Goal: Task Accomplishment & Management: Manage account settings

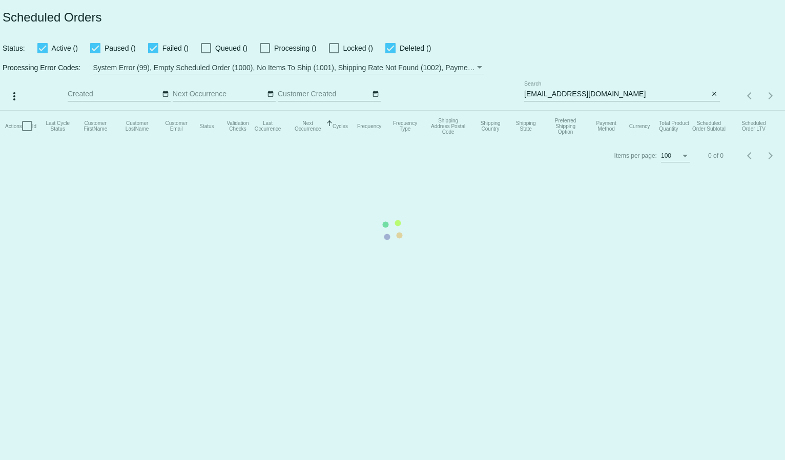
click at [539, 111] on mat-table "Actions Id Last Cycle Status Customer FirstName Customer LastName Customer Emai…" at bounding box center [392, 126] width 785 height 31
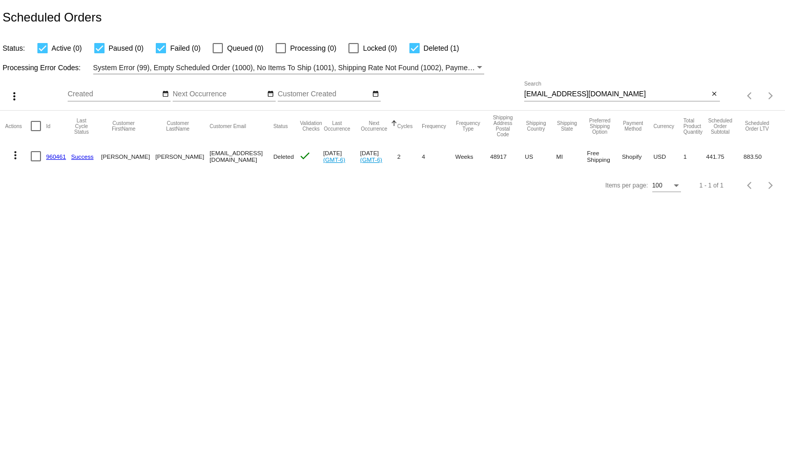
click at [539, 97] on input "[EMAIL_ADDRESS][DOMAIN_NAME]" at bounding box center [616, 94] width 185 height 8
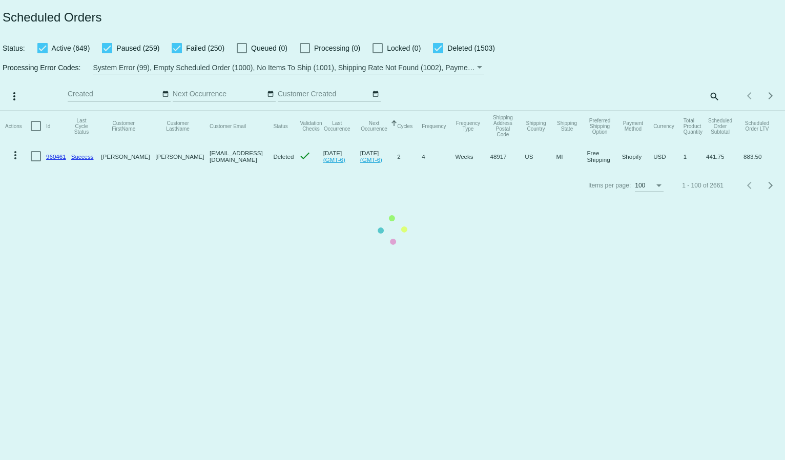
click at [710, 111] on mat-table "Actions Id Last Cycle Status Customer FirstName Customer LastName Customer Emai…" at bounding box center [392, 141] width 785 height 60
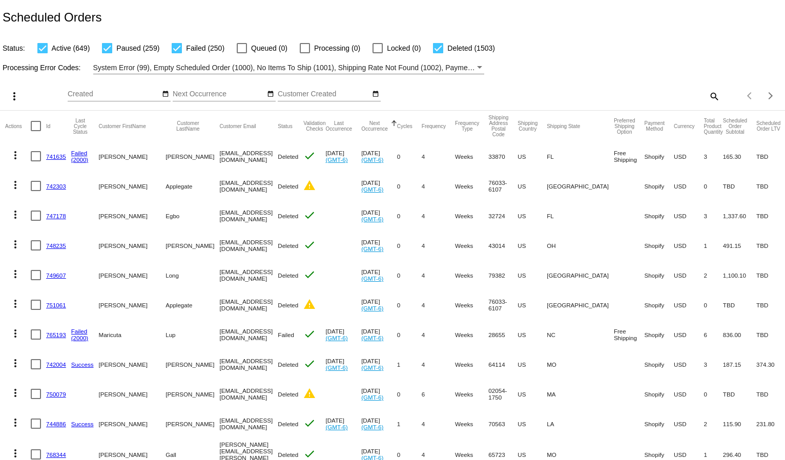
click at [720, 97] on div "Items per page: 100 1 - 100 of 2661" at bounding box center [752, 95] width 65 height 29
click at [707, 97] on mat-icon "search" at bounding box center [713, 96] width 12 height 16
click at [641, 97] on input "Search" at bounding box center [622, 94] width 196 height 8
click at [537, 97] on input "Search" at bounding box center [622, 94] width 196 height 8
click at [707, 95] on mat-icon "search" at bounding box center [713, 96] width 12 height 16
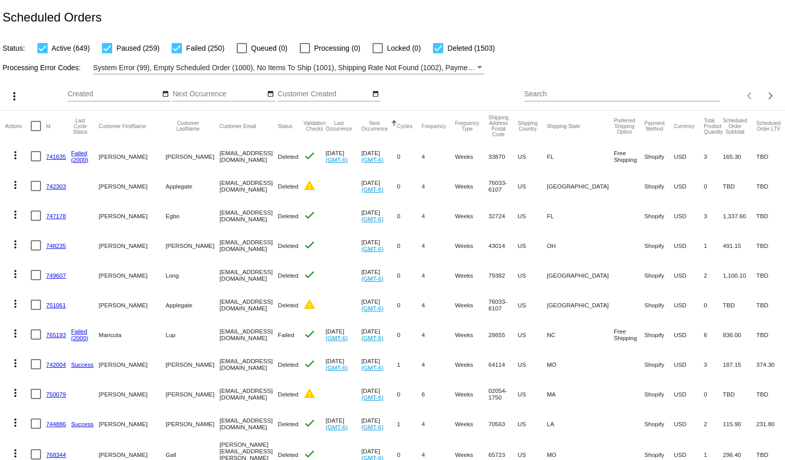
click at [584, 90] on div "Search" at bounding box center [622, 91] width 196 height 20
paste input "[EMAIL_ADDRESS][DOMAIN_NAME]"
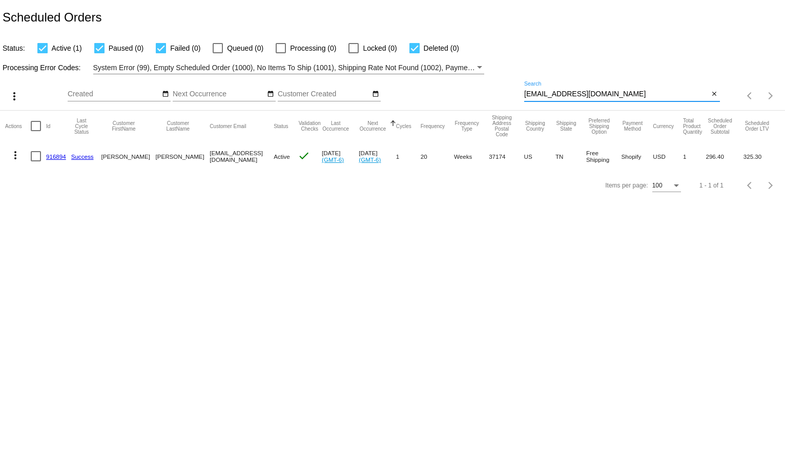
type input "[EMAIL_ADDRESS][DOMAIN_NAME]"
click at [10, 154] on mat-icon "more_vert" at bounding box center [15, 155] width 12 height 12
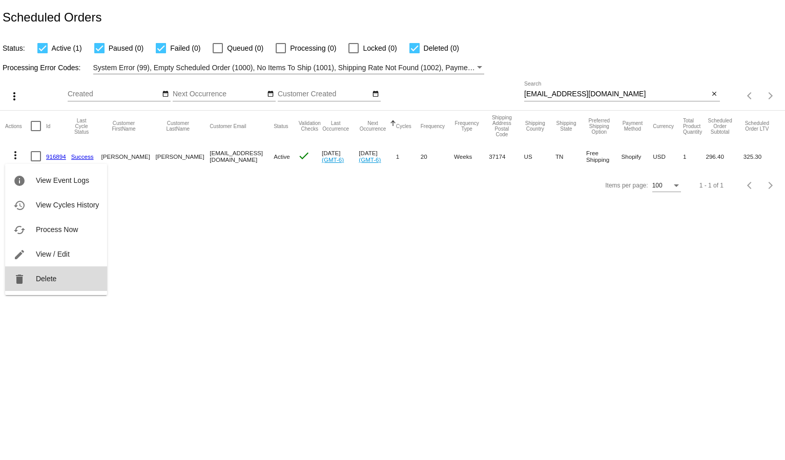
click at [59, 274] on button "delete Delete" at bounding box center [56, 278] width 102 height 25
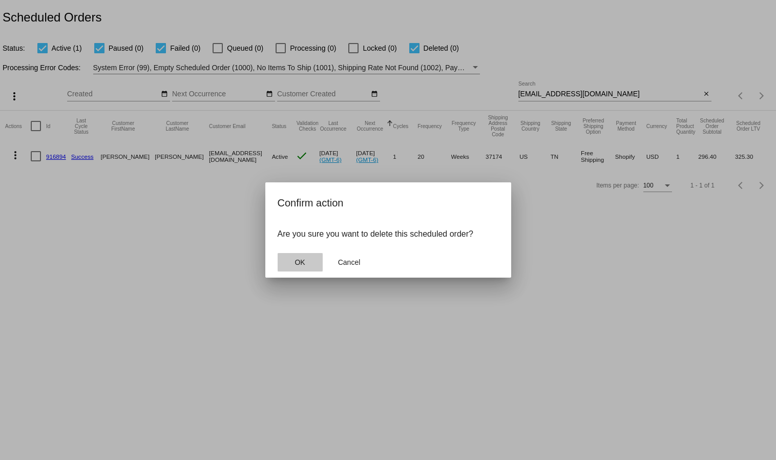
click at [308, 264] on button "OK" at bounding box center [300, 262] width 45 height 18
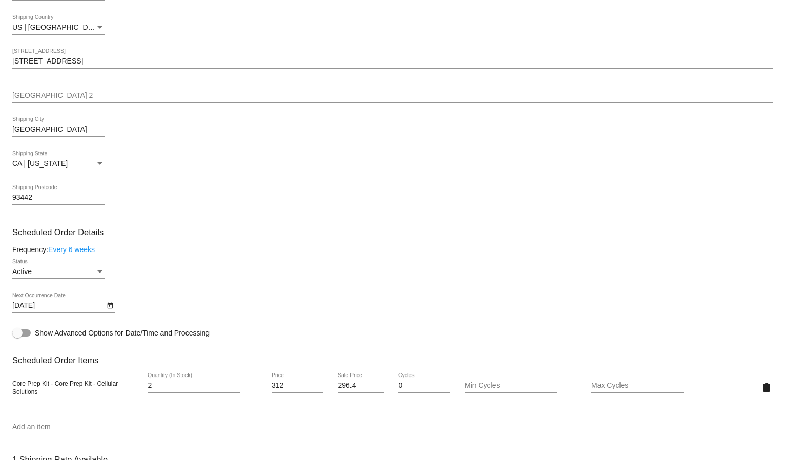
scroll to position [341, 0]
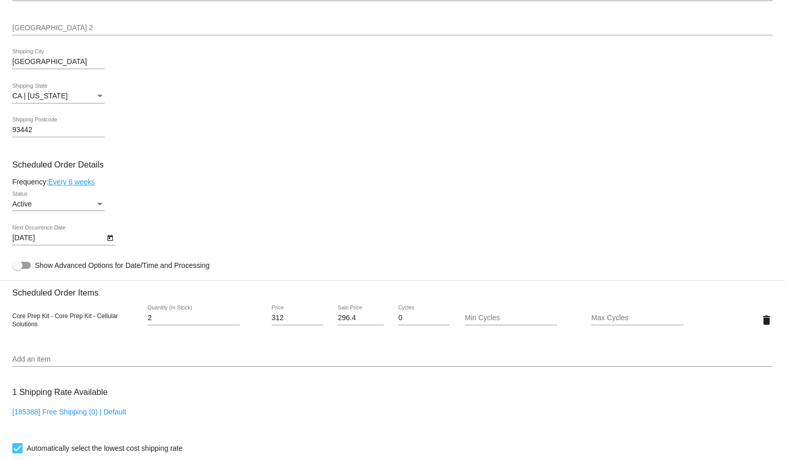
click at [90, 179] on link "Every 6 weeks" at bounding box center [71, 182] width 47 height 8
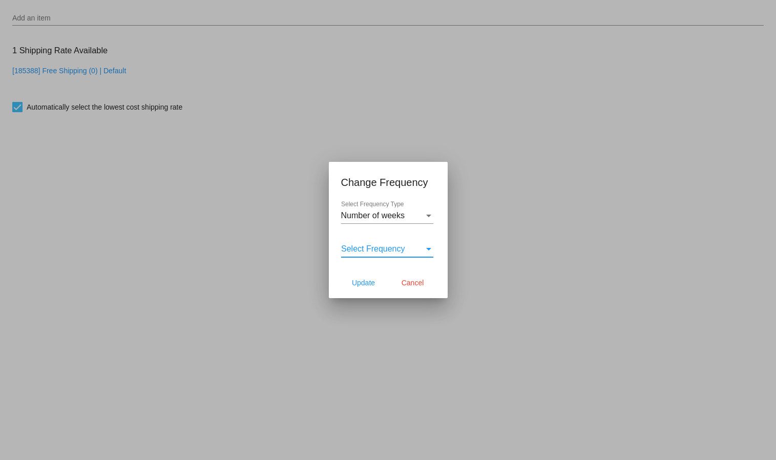
click at [413, 249] on div "Select Frequency" at bounding box center [382, 248] width 83 height 9
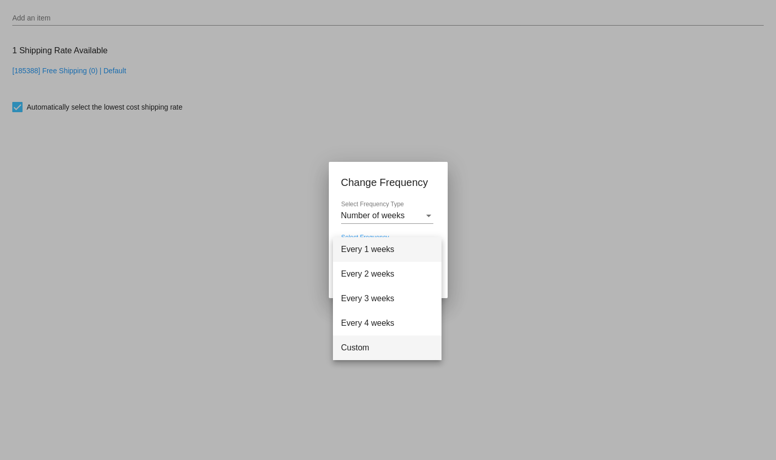
click at [366, 345] on span "Custom" at bounding box center [387, 348] width 92 height 25
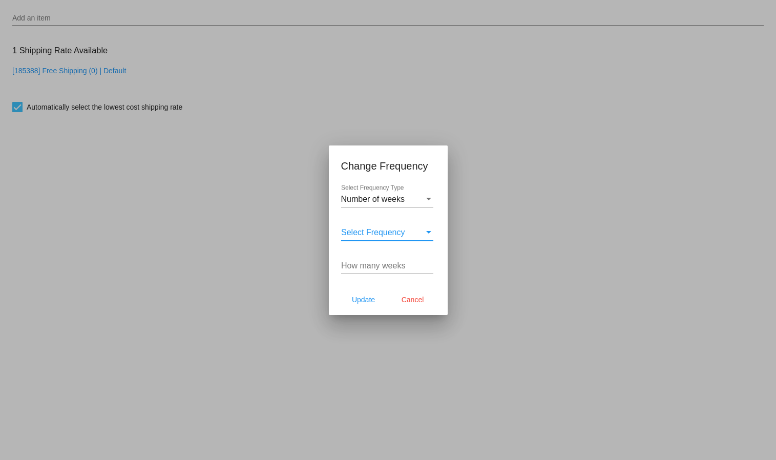
click at [396, 230] on span "Select Frequency" at bounding box center [373, 232] width 64 height 9
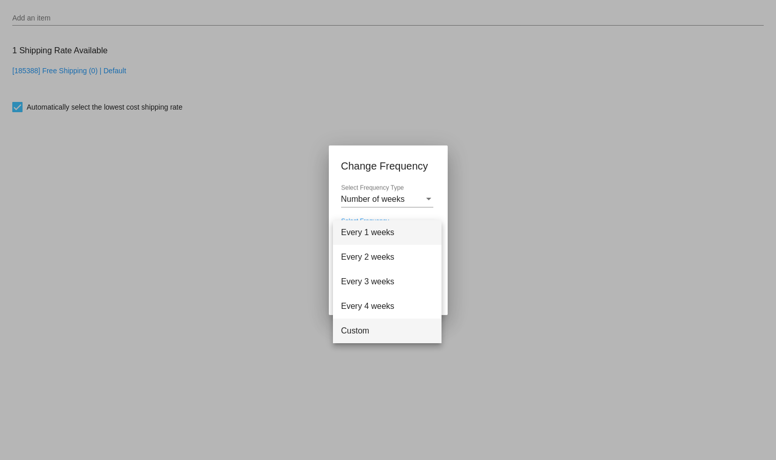
click at [365, 326] on span "Custom" at bounding box center [387, 331] width 92 height 25
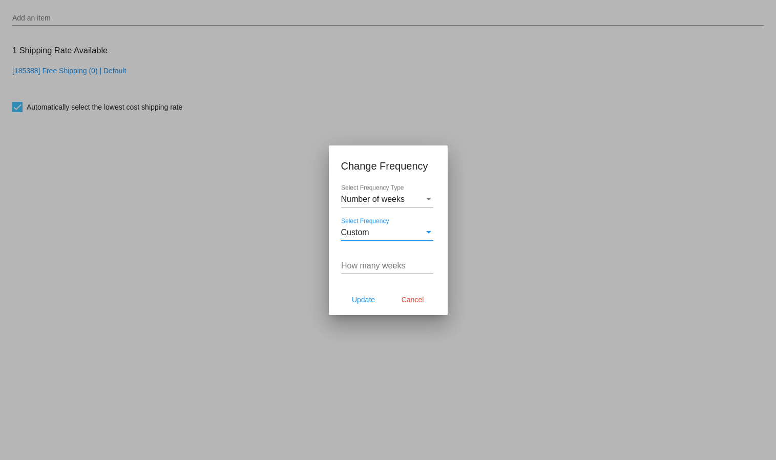
click at [381, 265] on input "How many weeks" at bounding box center [387, 265] width 92 height 9
click at [431, 261] on input "1" at bounding box center [387, 265] width 92 height 9
click at [431, 262] on input "2" at bounding box center [387, 265] width 92 height 9
click at [431, 262] on input "3" at bounding box center [387, 265] width 92 height 9
click at [431, 262] on input "4" at bounding box center [387, 265] width 92 height 9
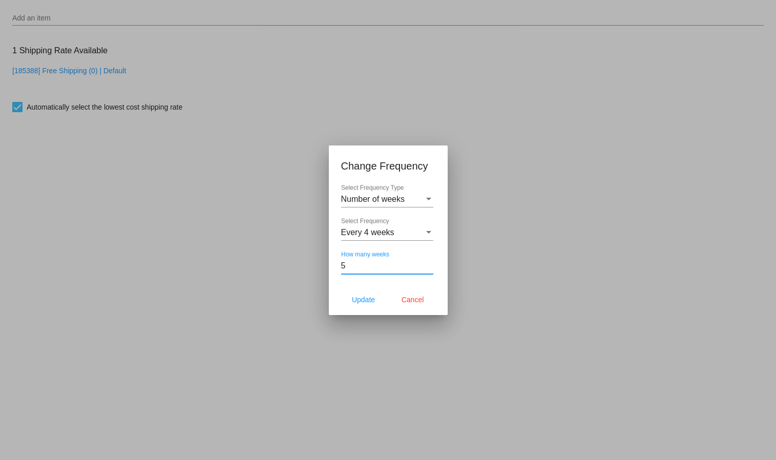
click at [431, 262] on input "5" at bounding box center [387, 265] width 92 height 9
click at [431, 262] on input "6" at bounding box center [387, 265] width 92 height 9
click at [431, 262] on input "7" at bounding box center [387, 265] width 92 height 9
type input "8"
click at [431, 262] on input "8" at bounding box center [387, 265] width 92 height 9
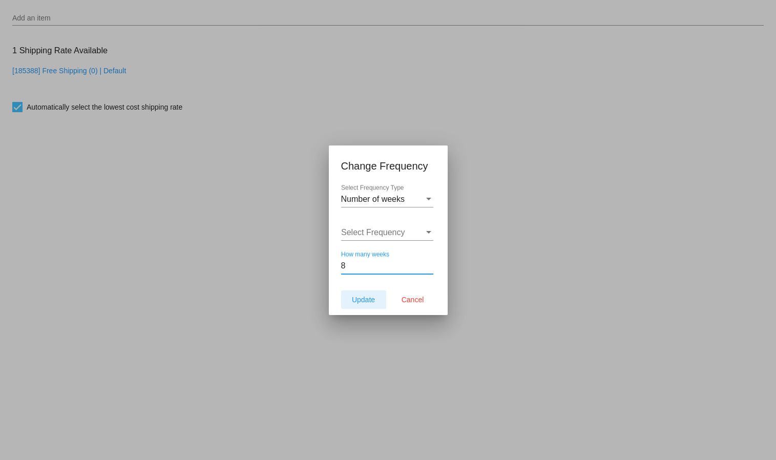
click at [359, 297] on span "Update" at bounding box center [363, 300] width 23 height 8
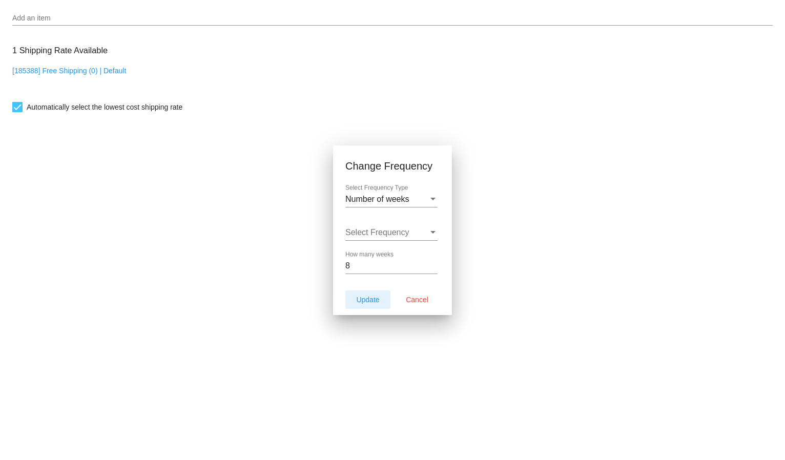
type input "10/9/2025"
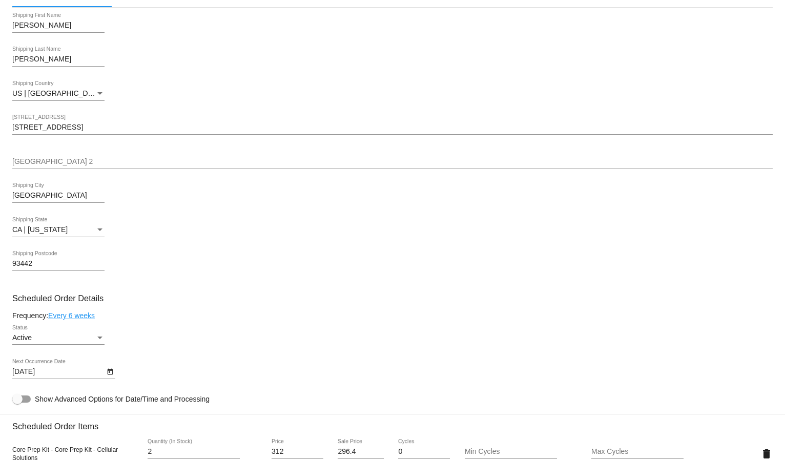
scroll to position [227, 0]
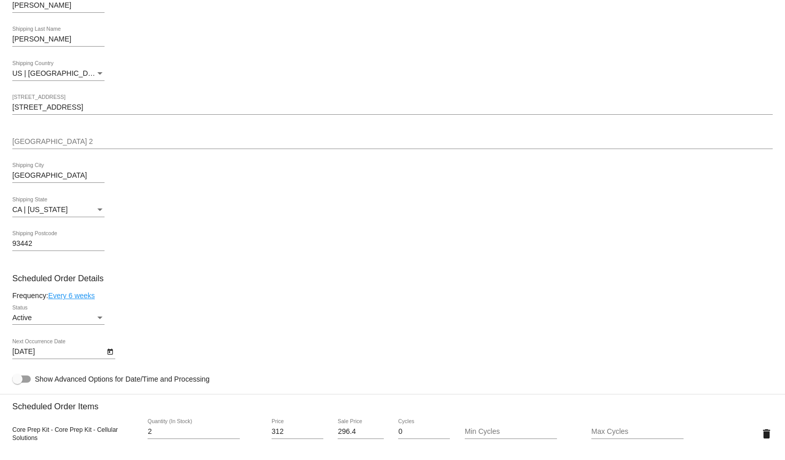
click at [79, 292] on link "Every 6 weeks" at bounding box center [71, 295] width 47 height 8
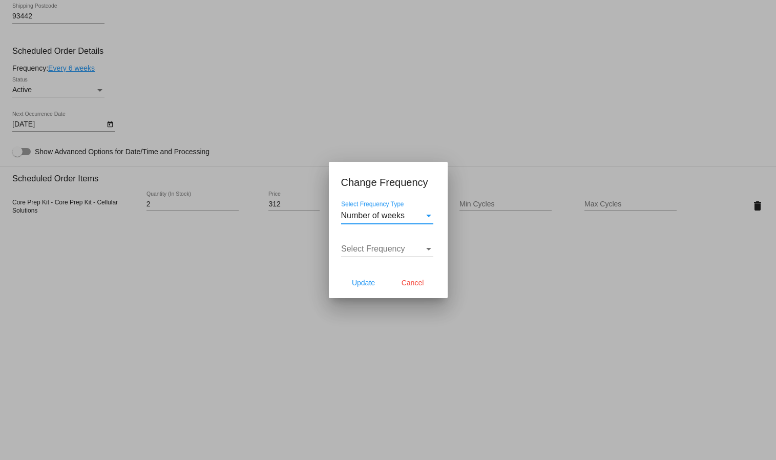
click at [370, 248] on span "Select Frequency" at bounding box center [373, 248] width 64 height 9
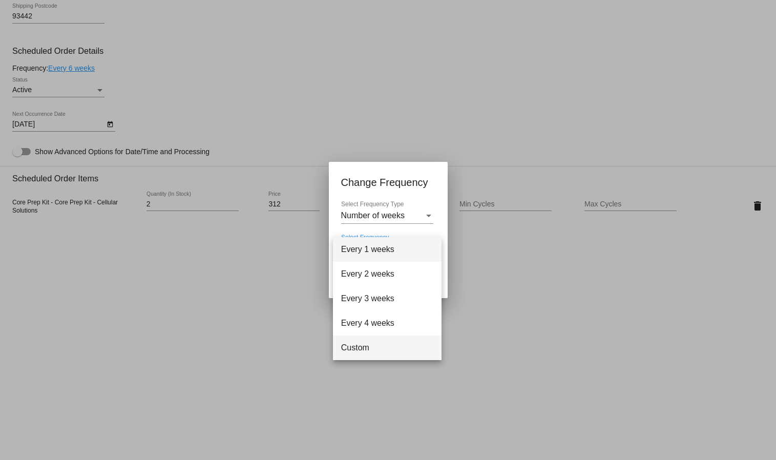
click at [375, 341] on span "Custom" at bounding box center [387, 348] width 92 height 25
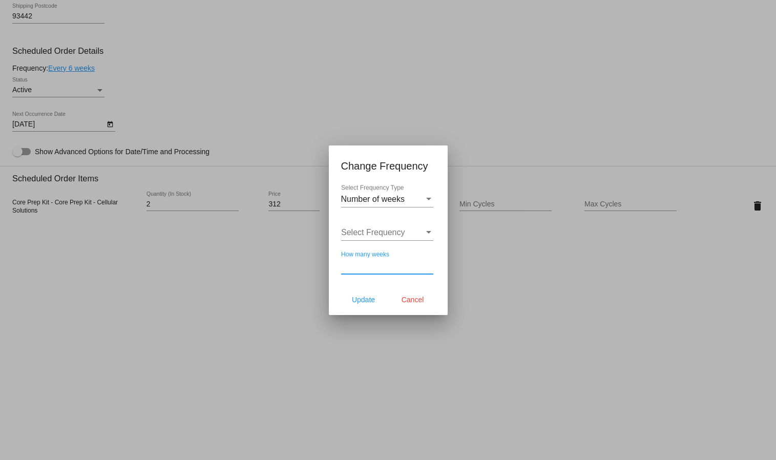
click at [391, 266] on input "How many weeks" at bounding box center [387, 265] width 92 height 9
type input "8"
click at [361, 296] on span "Update" at bounding box center [363, 300] width 23 height 8
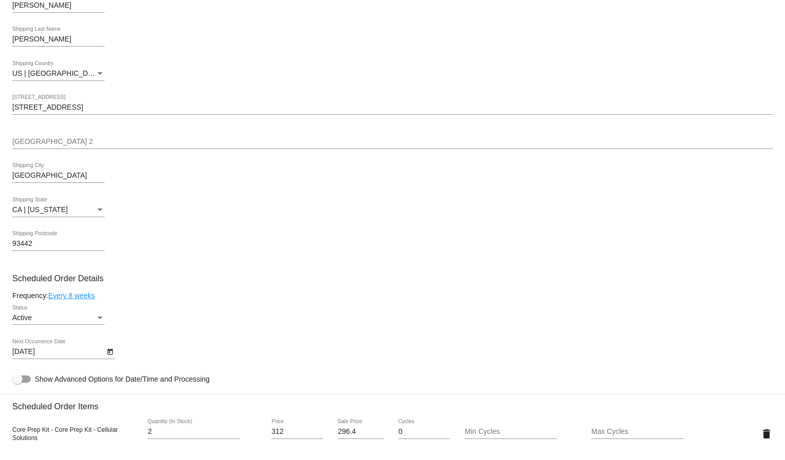
click at [108, 348] on icon "Open calendar" at bounding box center [110, 352] width 7 height 12
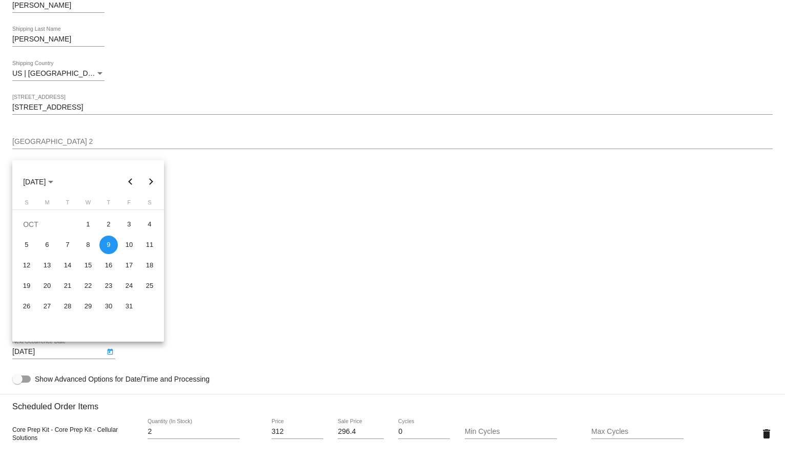
click at [130, 181] on button "Previous month" at bounding box center [130, 182] width 20 height 20
click at [25, 266] on div "7" at bounding box center [26, 265] width 18 height 18
type input "9/7/2025"
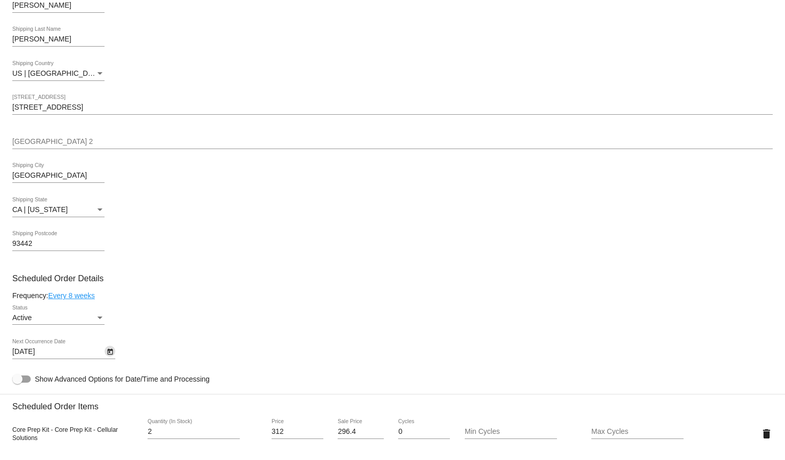
click at [252, 264] on mat-card-content "Customer 6743557: Brian Andalora bandalora@sbcglobal.net Customer Shipping Ente…" at bounding box center [392, 392] width 760 height 965
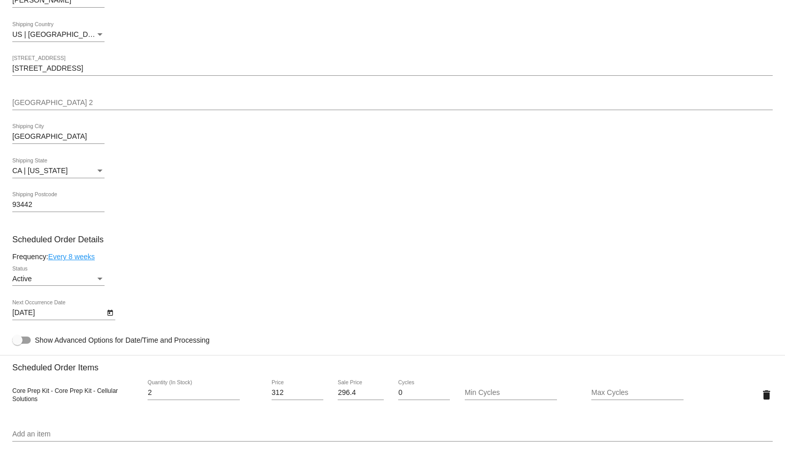
scroll to position [398, 0]
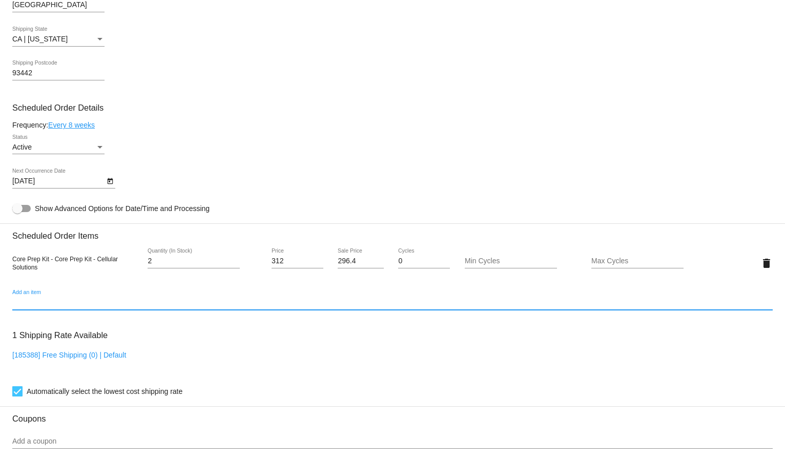
click at [48, 300] on input "Add an item" at bounding box center [392, 303] width 760 height 8
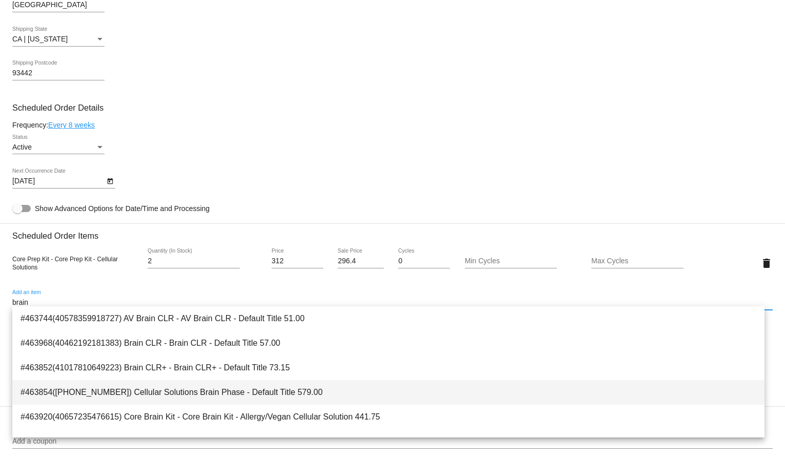
type input "brain"
click at [141, 385] on span "#463854(40421035147399) Cellular Solutions Brain Phase - Default Title 579.00" at bounding box center [388, 392] width 736 height 25
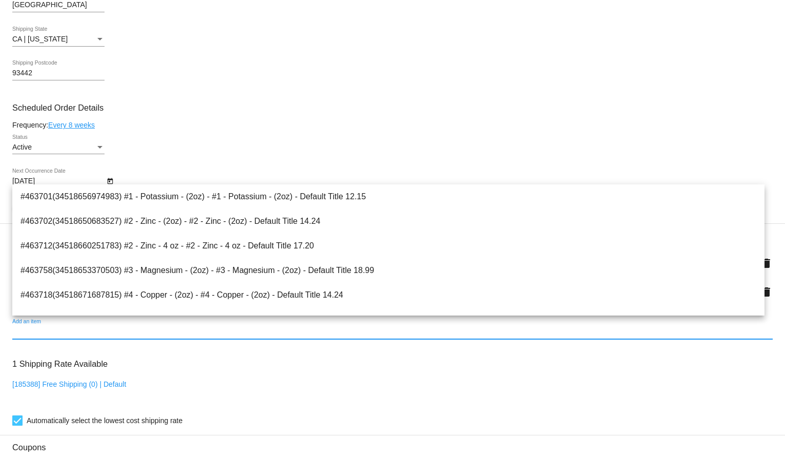
click at [128, 328] on input "Add an item" at bounding box center [392, 332] width 760 height 8
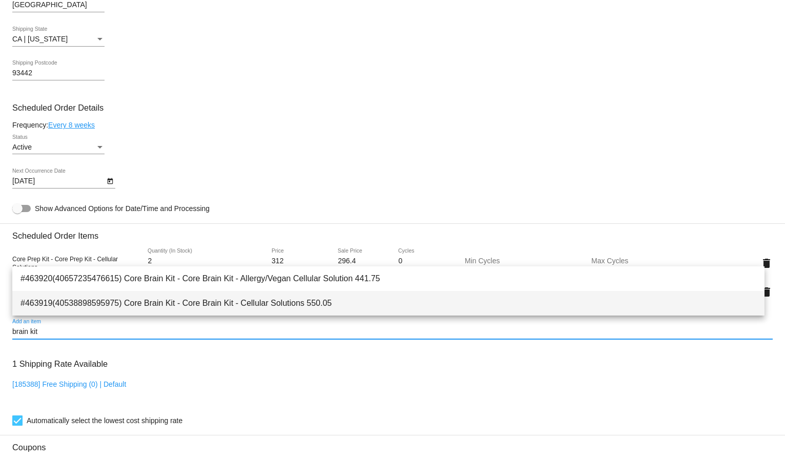
type input "brain kit"
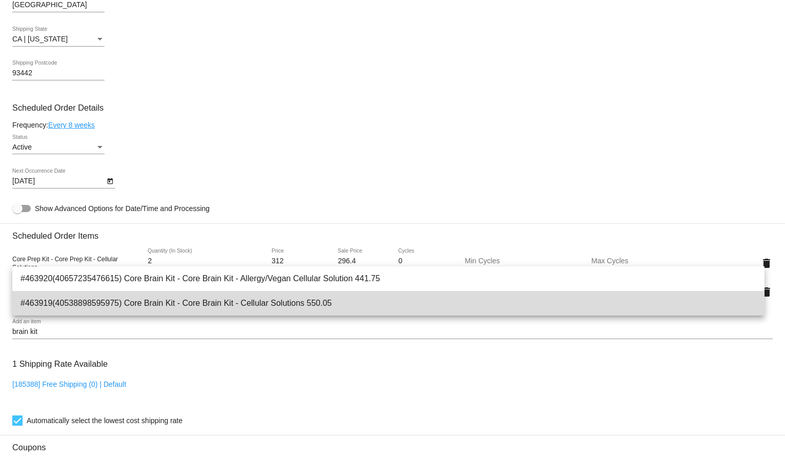
click at [171, 305] on span "#463919(40538898595975) Core Brain Kit - Core Brain Kit - Cellular Solutions 55…" at bounding box center [388, 303] width 736 height 25
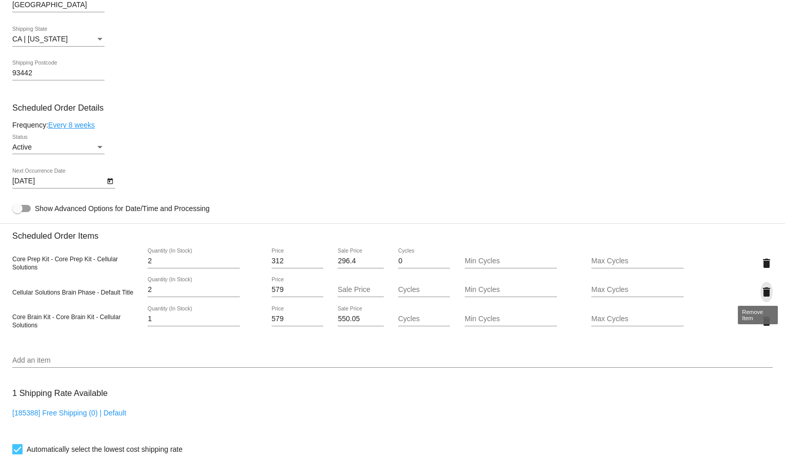
click at [763, 286] on mat-icon "delete" at bounding box center [766, 292] width 12 height 12
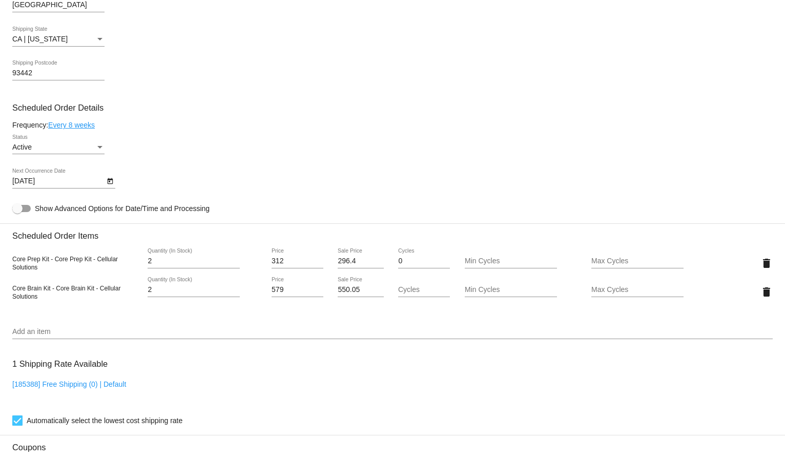
type input "2"
click at [232, 286] on input "2" at bounding box center [194, 290] width 92 height 8
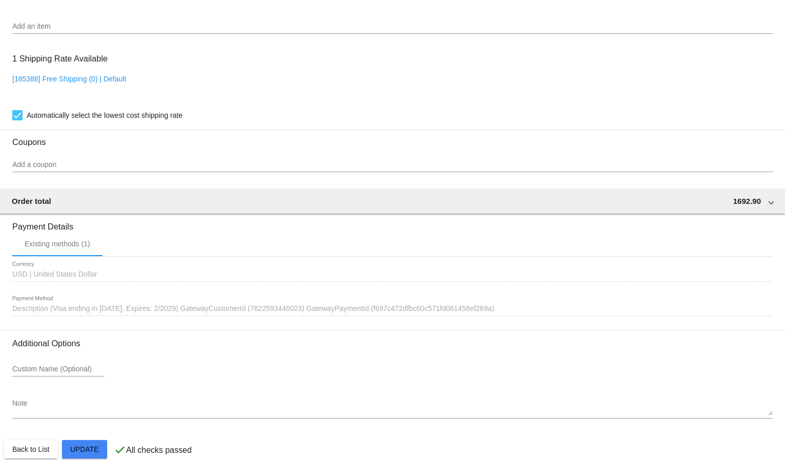
scroll to position [713, 0]
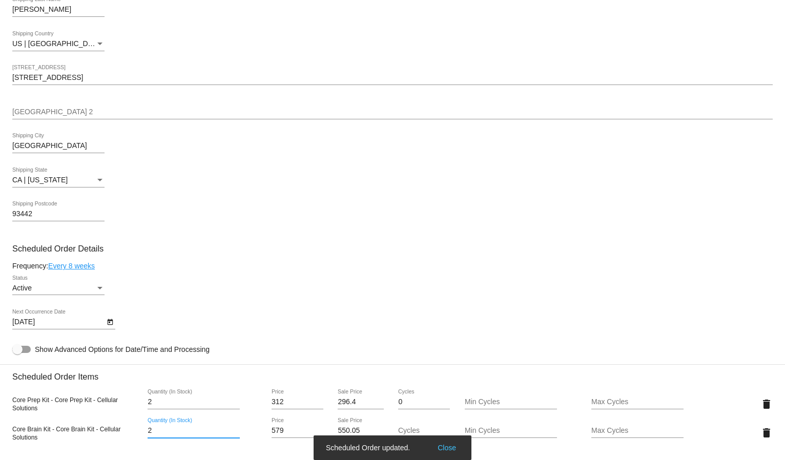
scroll to position [371, 0]
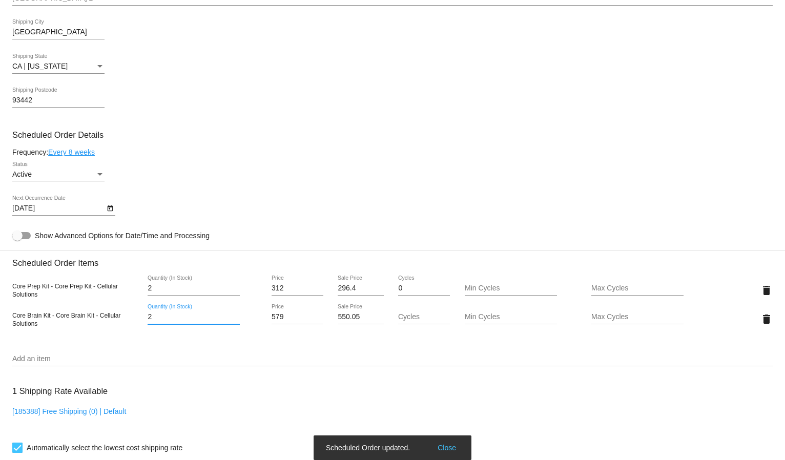
click at [238, 187] on div "Active Status" at bounding box center [392, 175] width 760 height 29
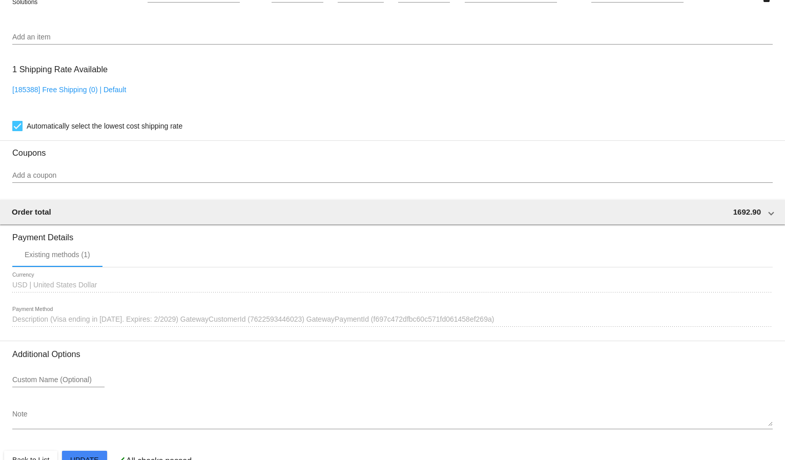
scroll to position [713, 0]
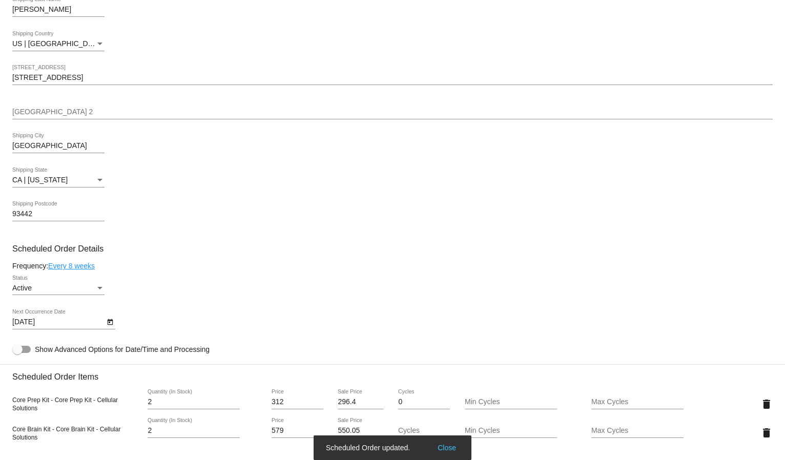
scroll to position [371, 0]
